Goal: Task Accomplishment & Management: Use online tool/utility

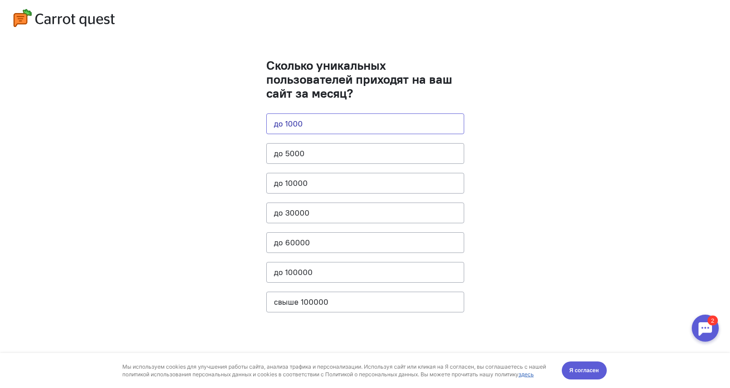
click at [348, 127] on button "до 1000" at bounding box center [365, 123] width 198 height 21
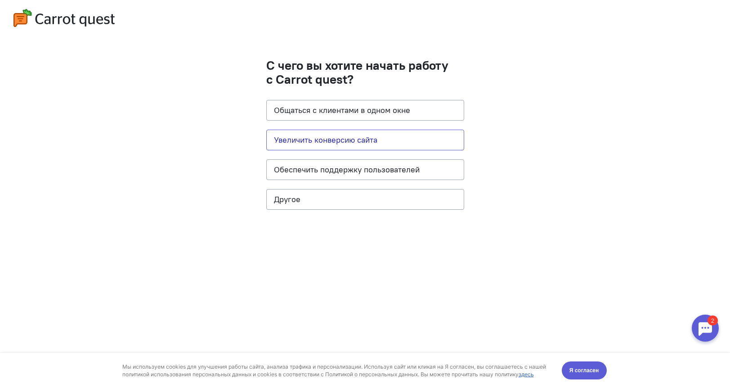
click at [343, 138] on button "Увеличить конверсию сайта" at bounding box center [365, 140] width 198 height 21
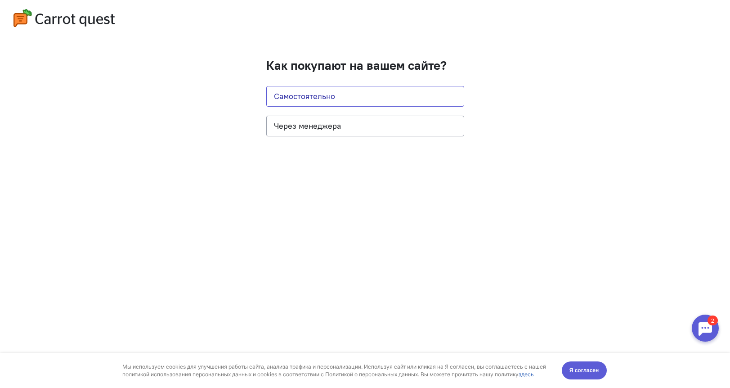
click at [366, 99] on button "Самостоятельно" at bounding box center [365, 96] width 198 height 21
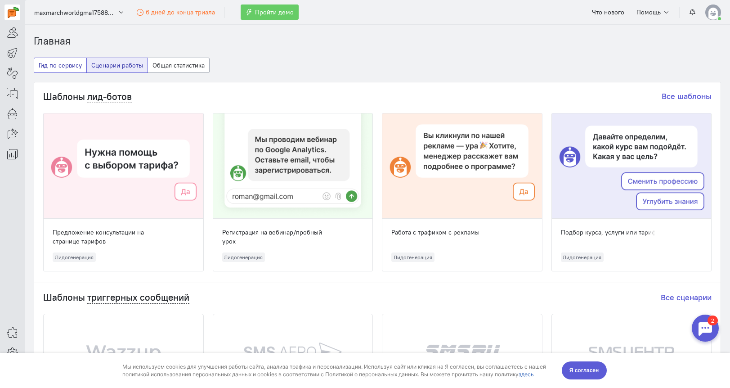
click at [67, 67] on button "Гид по сервису" at bounding box center [60, 65] width 53 height 15
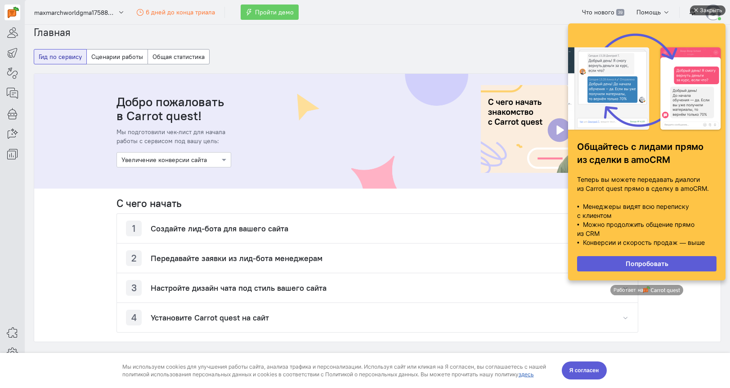
click at [710, 13] on div "Закрыть" at bounding box center [711, 10] width 22 height 10
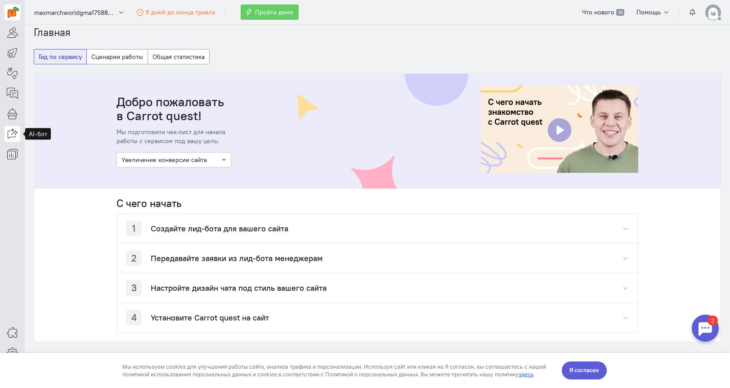
click at [11, 138] on icon at bounding box center [12, 133] width 11 height 11
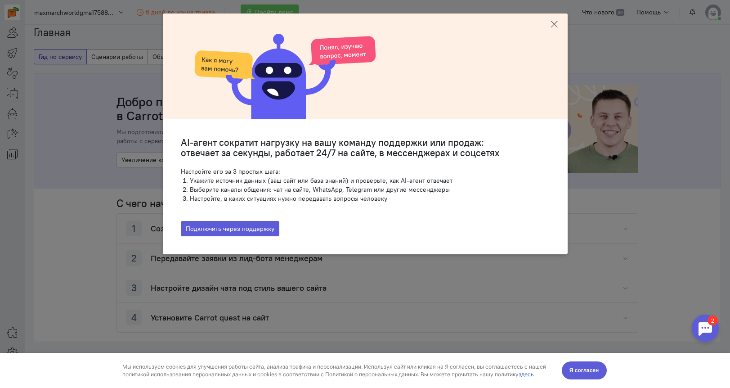
click at [556, 25] on icon at bounding box center [553, 24] width 9 height 9
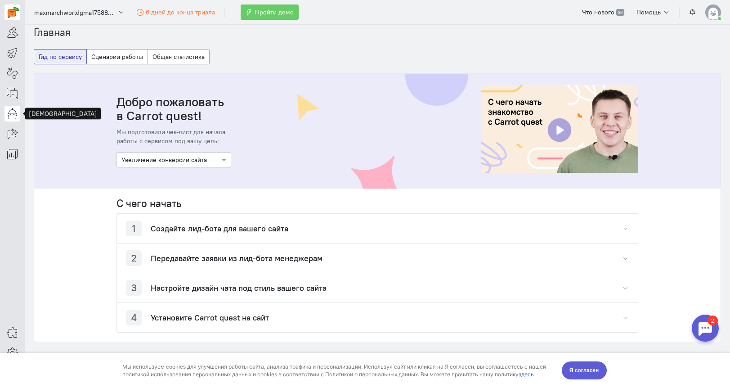
click at [13, 116] on icon at bounding box center [12, 113] width 11 height 11
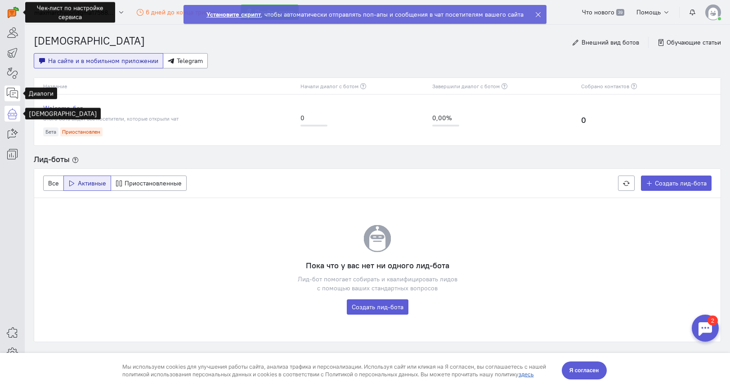
click at [10, 97] on icon at bounding box center [12, 93] width 11 height 11
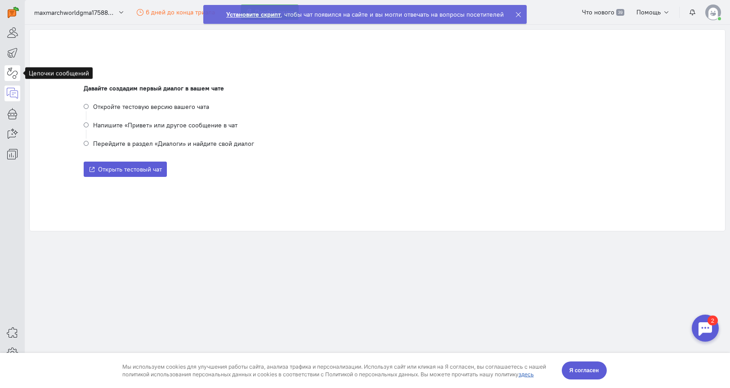
click at [11, 74] on icon at bounding box center [12, 72] width 11 height 11
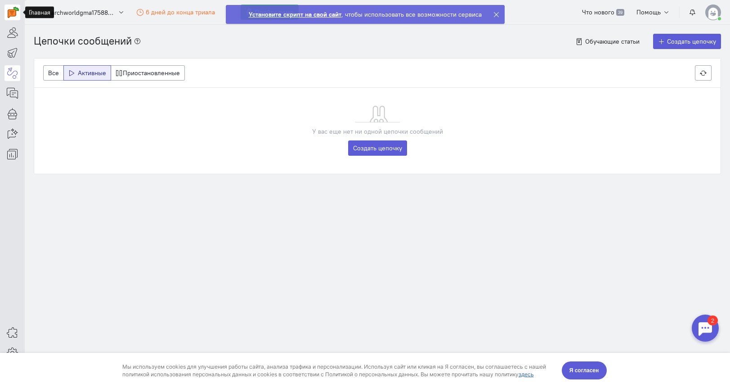
click at [9, 17] on img at bounding box center [13, 12] width 11 height 11
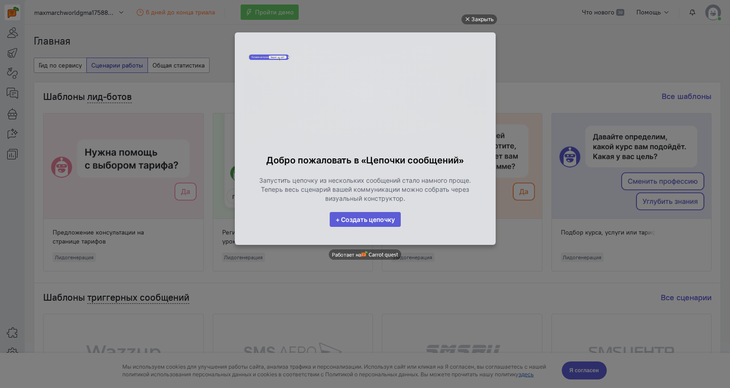
click at [577, 371] on ul "Закрыть Добро пожаловать в «Цепочки сообщений» Запустить цепочку из нескольких …" at bounding box center [365, 195] width 730 height 388
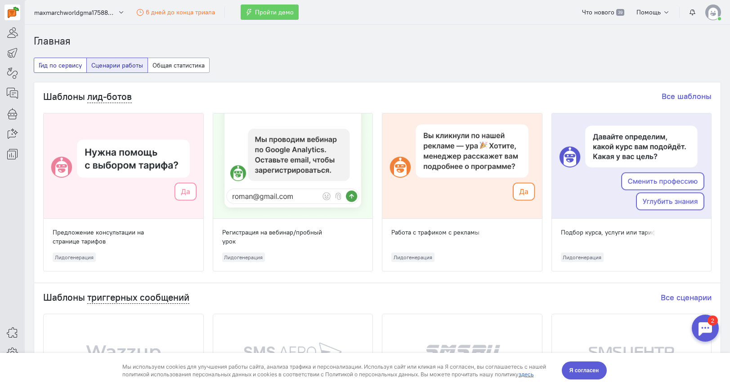
click at [67, 67] on button "Гид по сервису" at bounding box center [60, 65] width 53 height 15
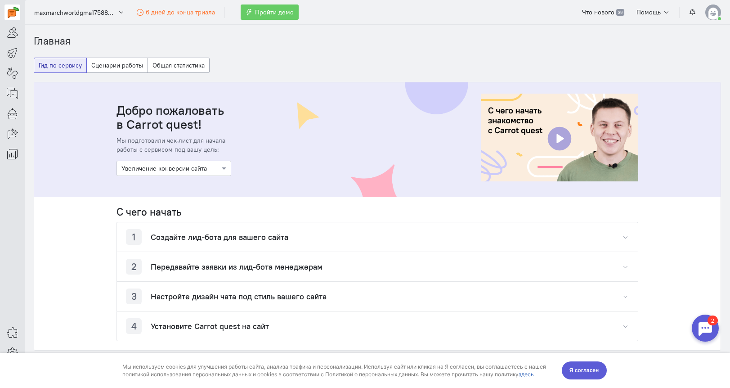
scroll to position [21, 0]
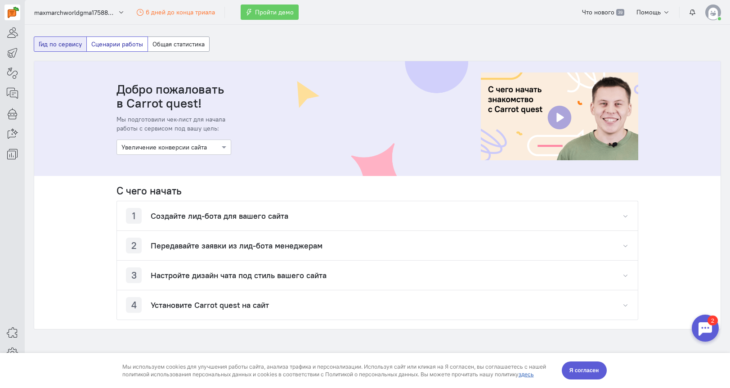
click at [131, 41] on button "Сценарии работы" at bounding box center [117, 43] width 62 height 15
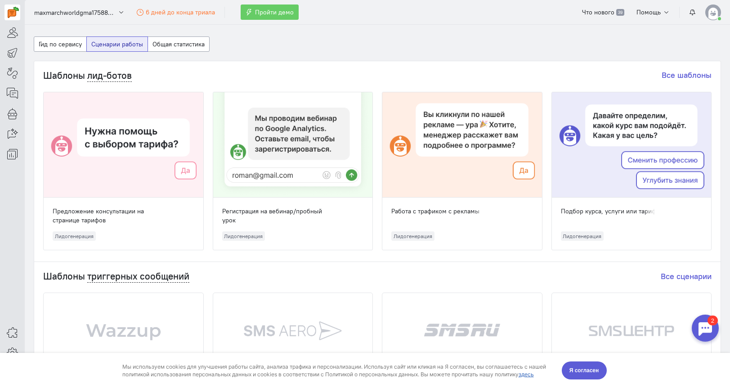
click at [580, 201] on div "Подбор курса, услуги или тарифа Лидогенерация" at bounding box center [632, 223] width 160 height 52
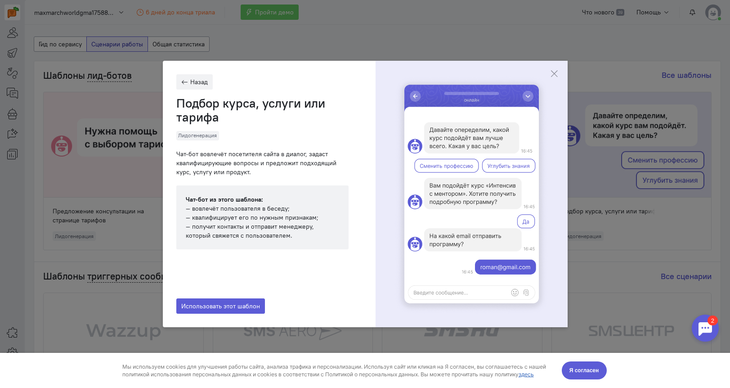
click at [605, 63] on ngb-modal-window "Назад Подбор курса, услуги или тарифа Лидогенерация Чат-бот вовлечёт посетителя…" at bounding box center [365, 194] width 730 height 388
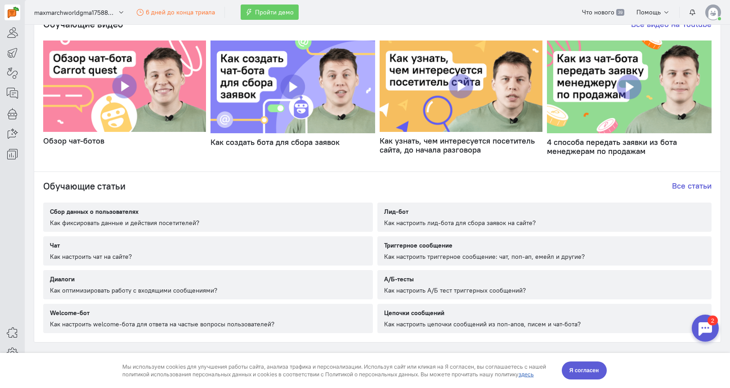
scroll to position [470, 0]
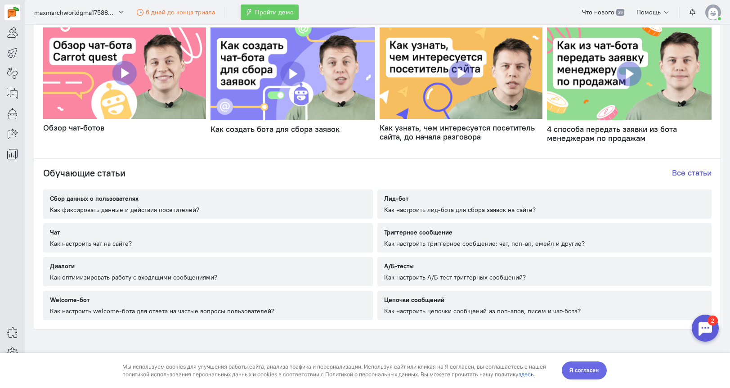
click at [587, 368] on span "Я согласен" at bounding box center [584, 370] width 30 height 9
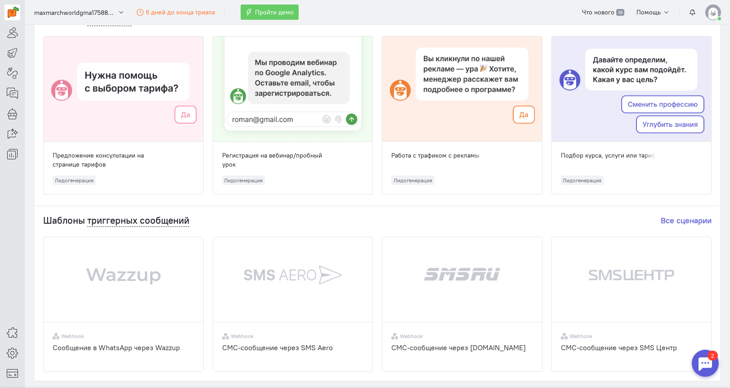
scroll to position [0, 0]
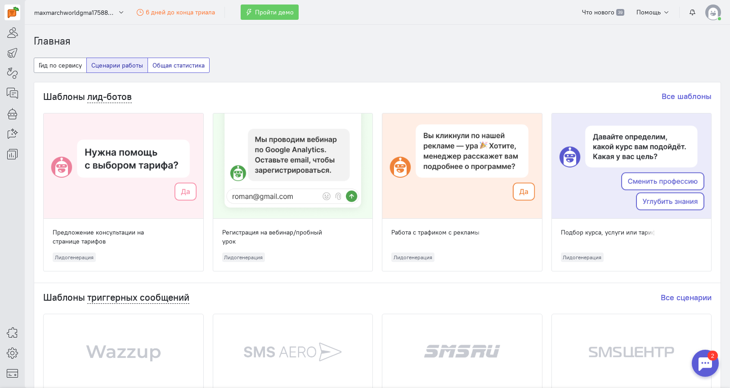
click at [174, 68] on button "Общая статистика" at bounding box center [178, 65] width 62 height 15
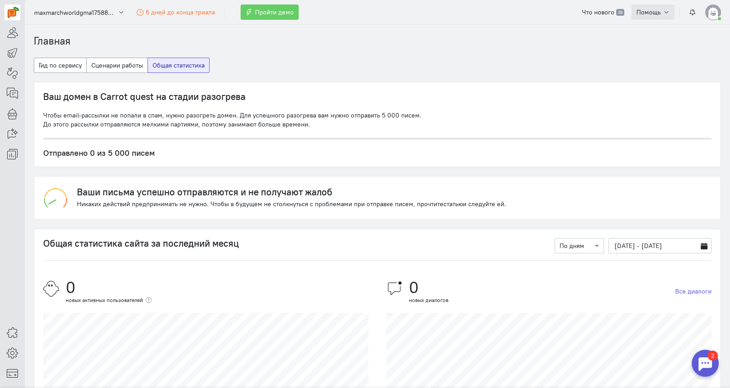
click at [653, 13] on span "Помощь" at bounding box center [648, 12] width 24 height 8
click at [534, 43] on ol "Главная" at bounding box center [377, 41] width 687 height 15
click at [8, 31] on icon at bounding box center [12, 32] width 11 height 11
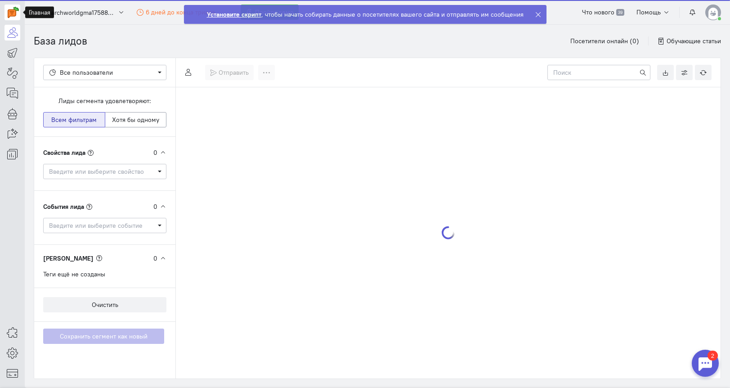
click at [11, 15] on img at bounding box center [13, 12] width 11 height 11
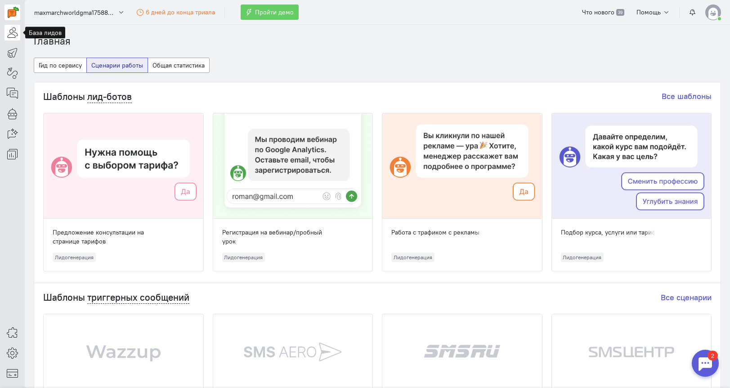
click at [11, 37] on icon at bounding box center [12, 32] width 11 height 11
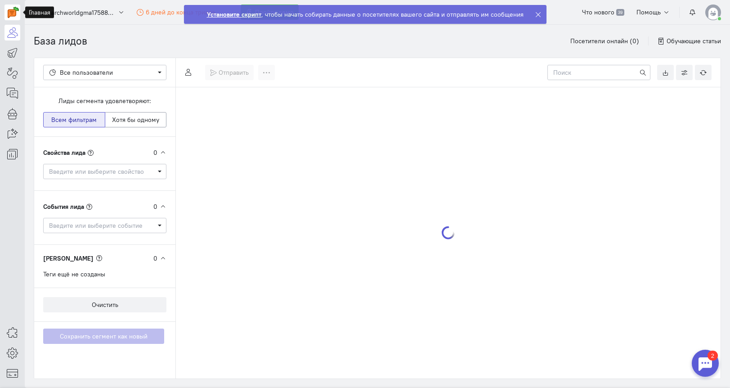
click at [12, 11] on img at bounding box center [13, 12] width 11 height 11
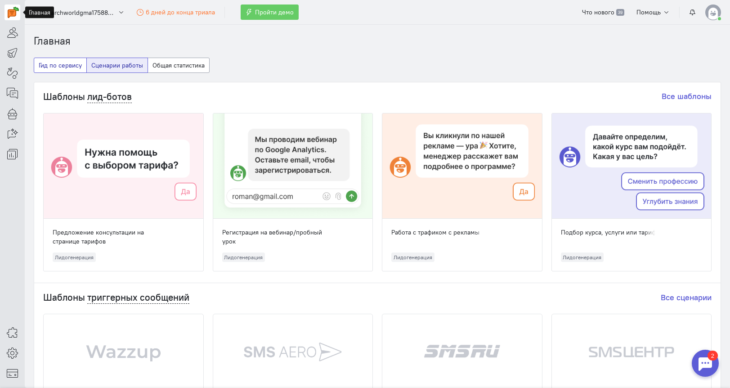
click at [62, 66] on button "Гид по сервису" at bounding box center [60, 65] width 53 height 15
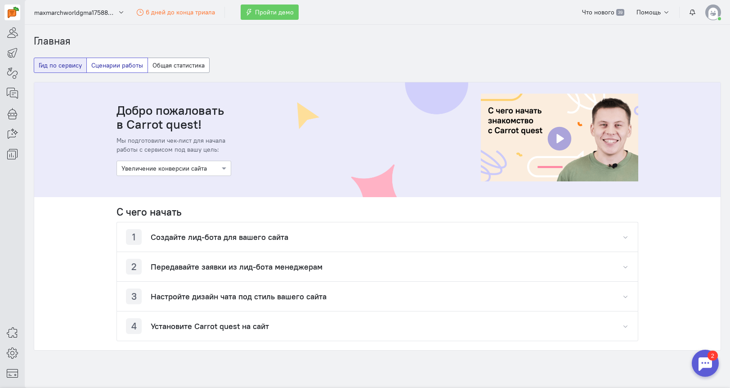
click at [109, 66] on button "Сценарии работы" at bounding box center [117, 65] width 62 height 15
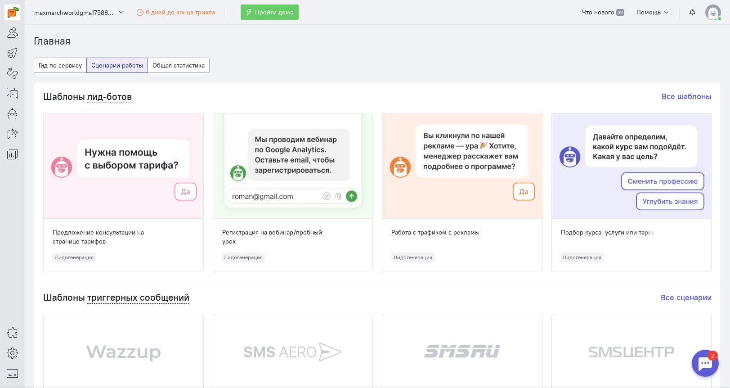
click at [618, 236] on div "Подбор курса, услуги или тарифа" at bounding box center [614, 232] width 106 height 9
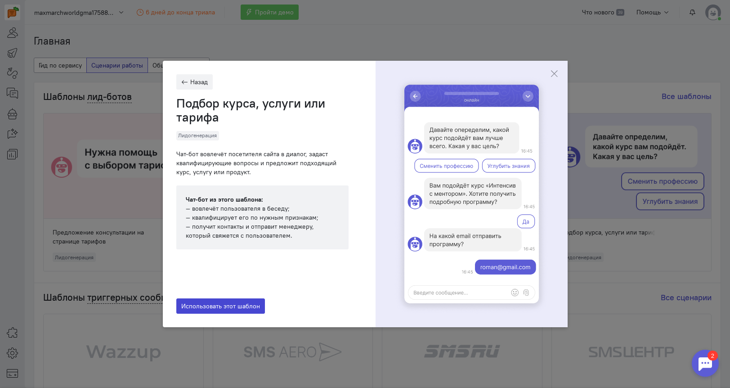
click at [253, 304] on span "Использовать этот шаблон" at bounding box center [220, 306] width 79 height 8
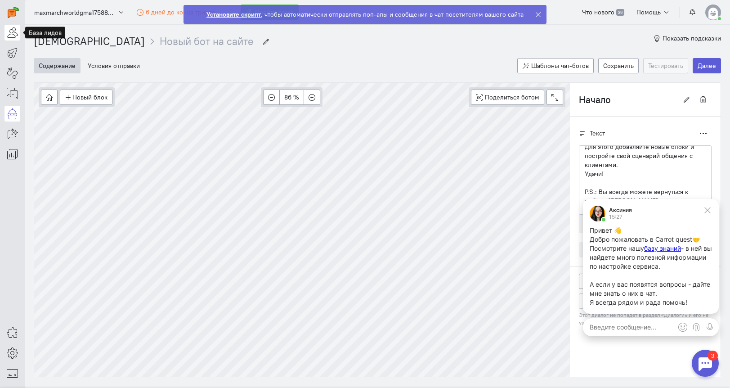
click at [9, 34] on icon at bounding box center [12, 32] width 11 height 11
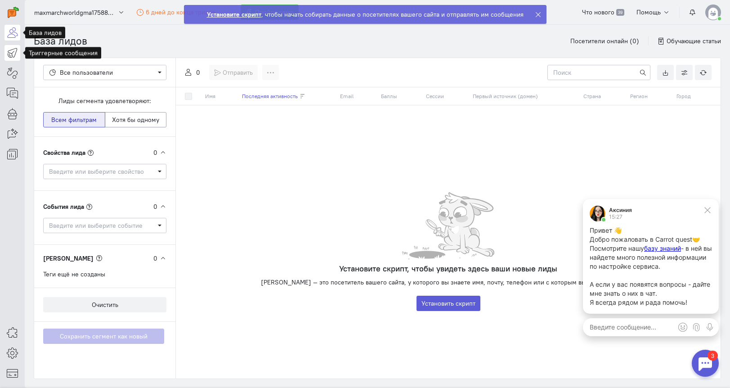
click at [12, 54] on icon at bounding box center [12, 52] width 11 height 11
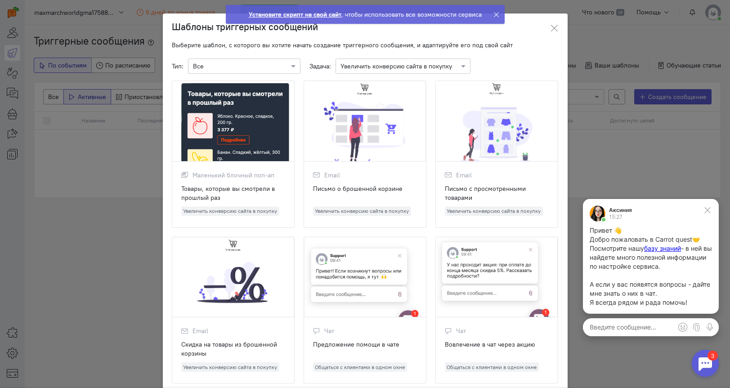
click at [252, 67] on input "text" at bounding box center [235, 65] width 85 height 9
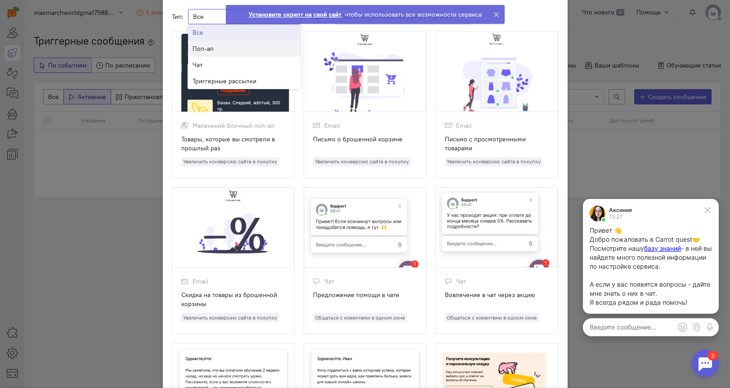
scroll to position [51, 0]
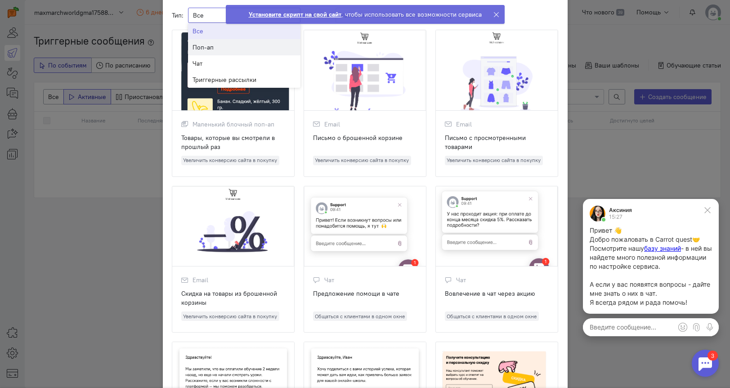
click at [242, 50] on div "Поп-ап" at bounding box center [243, 47] width 103 height 9
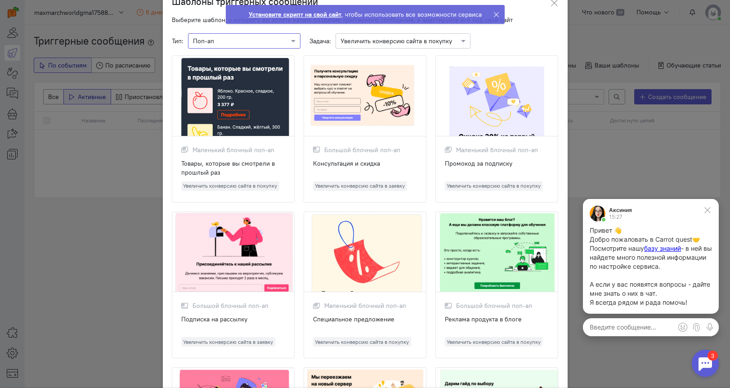
scroll to position [0, 0]
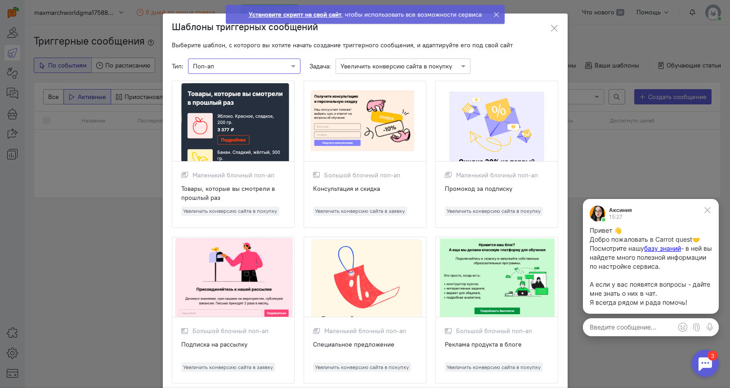
click at [437, 66] on input "text" at bounding box center [393, 65] width 107 height 9
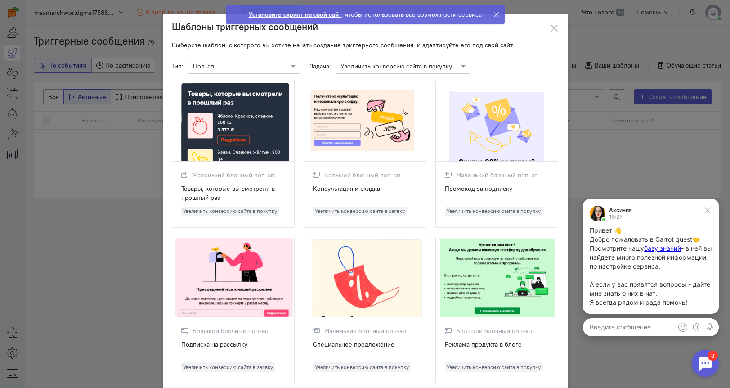
click at [496, 14] on icon at bounding box center [496, 14] width 7 height 7
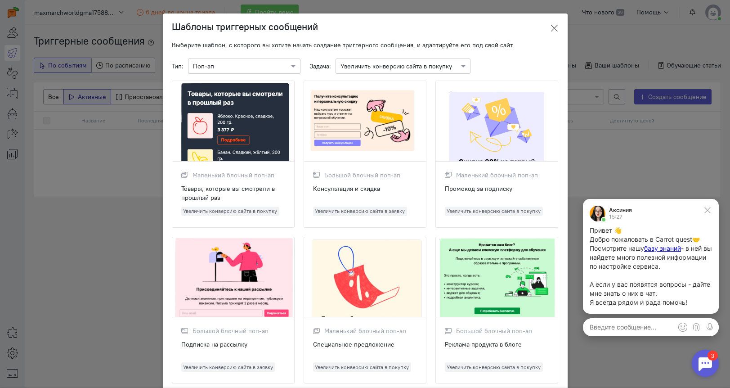
click at [547, 24] on button at bounding box center [554, 28] width 27 height 21
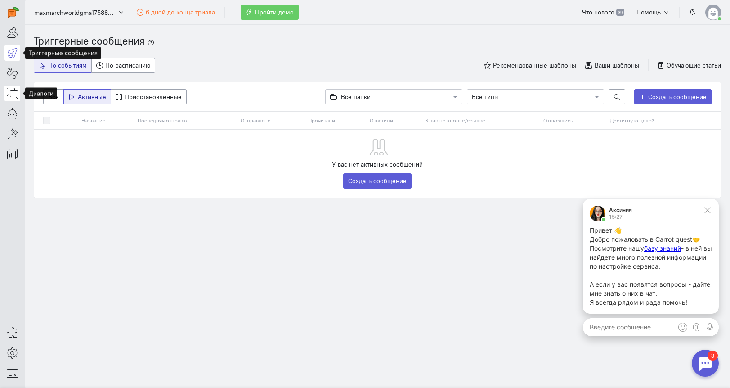
click at [17, 93] on icon at bounding box center [12, 93] width 11 height 11
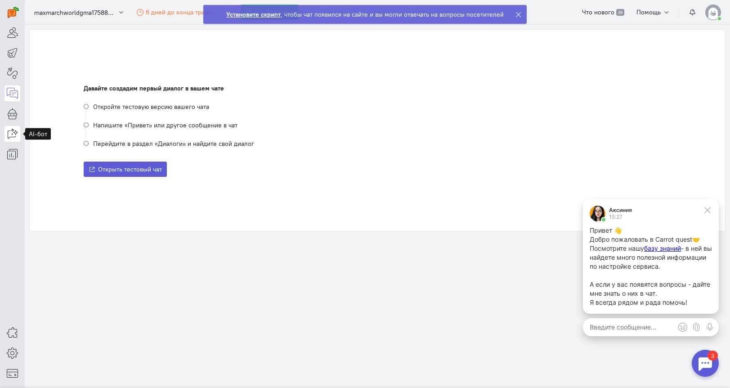
click at [10, 133] on icon at bounding box center [12, 133] width 11 height 11
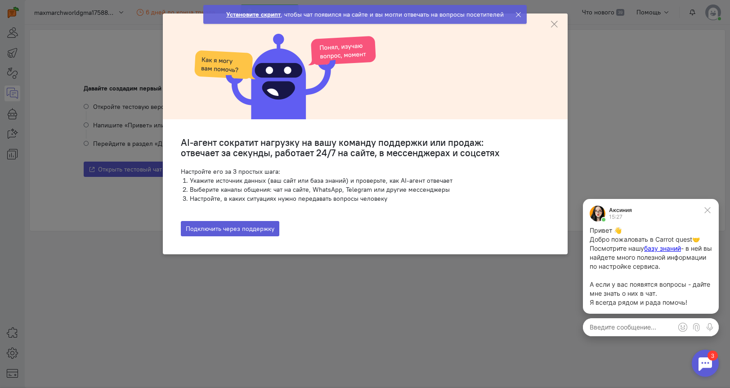
click at [65, 161] on ngb-modal-window "AI-агент сократит нагрузку на вашу команду поддержки или продаж: отвечает за се…" at bounding box center [365, 194] width 730 height 388
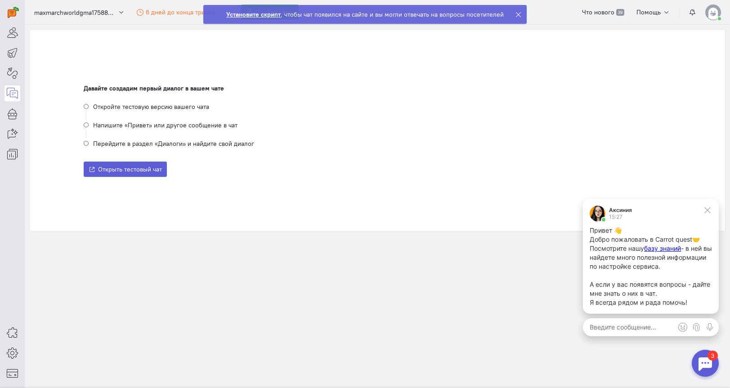
click at [24, 153] on div at bounding box center [12, 81] width 25 height 162
click at [15, 153] on icon at bounding box center [12, 153] width 11 height 11
click at [72, 161] on link "Воронки" at bounding box center [76, 155] width 102 height 14
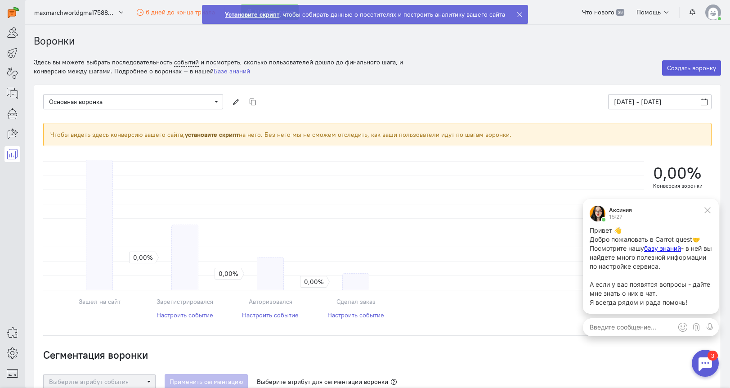
click at [516, 12] on icon at bounding box center [519, 14] width 7 height 7
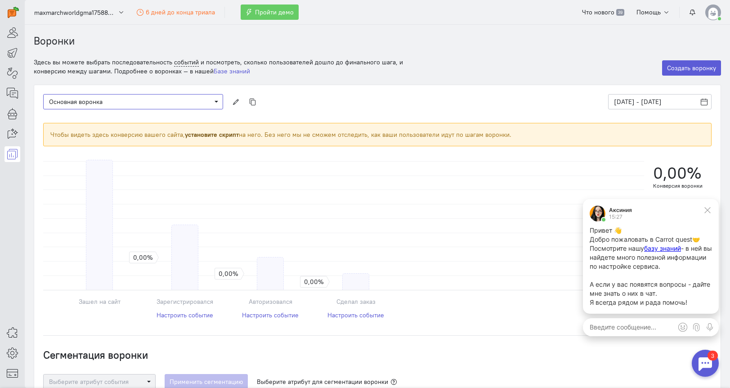
click at [214, 100] on span "Основная воронка" at bounding box center [133, 101] width 168 height 9
click at [189, 114] on div "Основная воронка" at bounding box center [133, 118] width 166 height 9
click at [713, 210] on button at bounding box center [707, 209] width 13 height 13
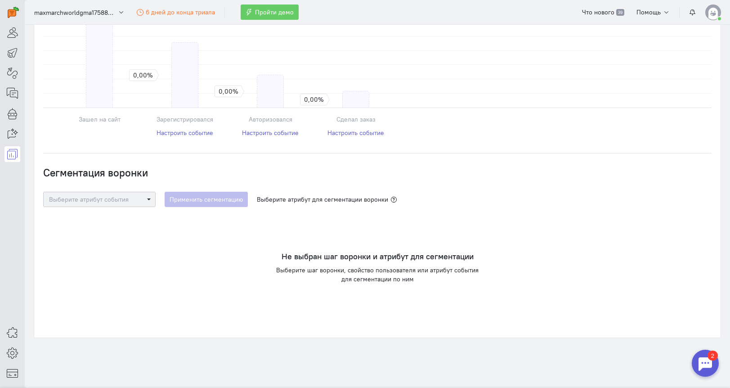
scroll to position [178, 0]
